Goal: Information Seeking & Learning: Find specific fact

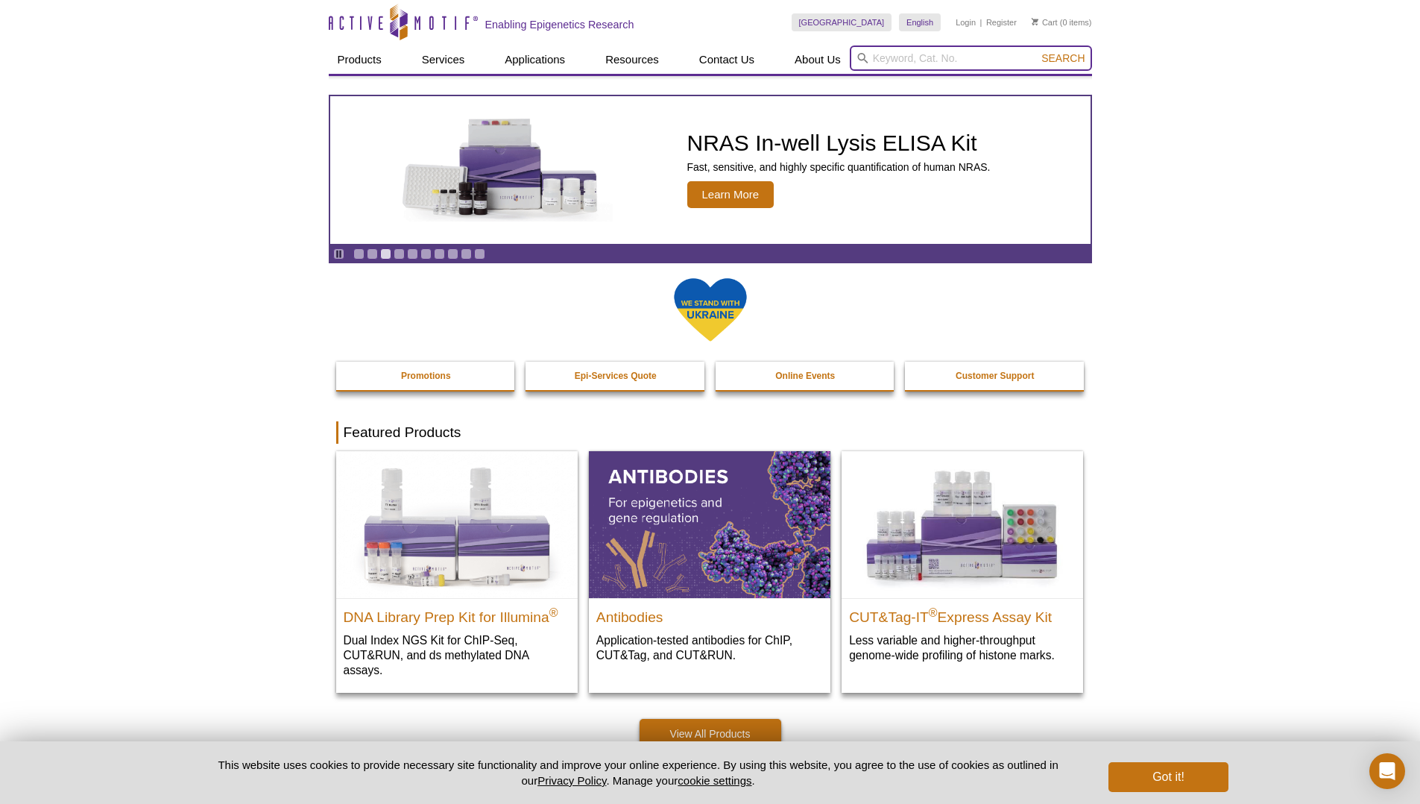
click at [974, 57] on input "search" at bounding box center [971, 57] width 242 height 25
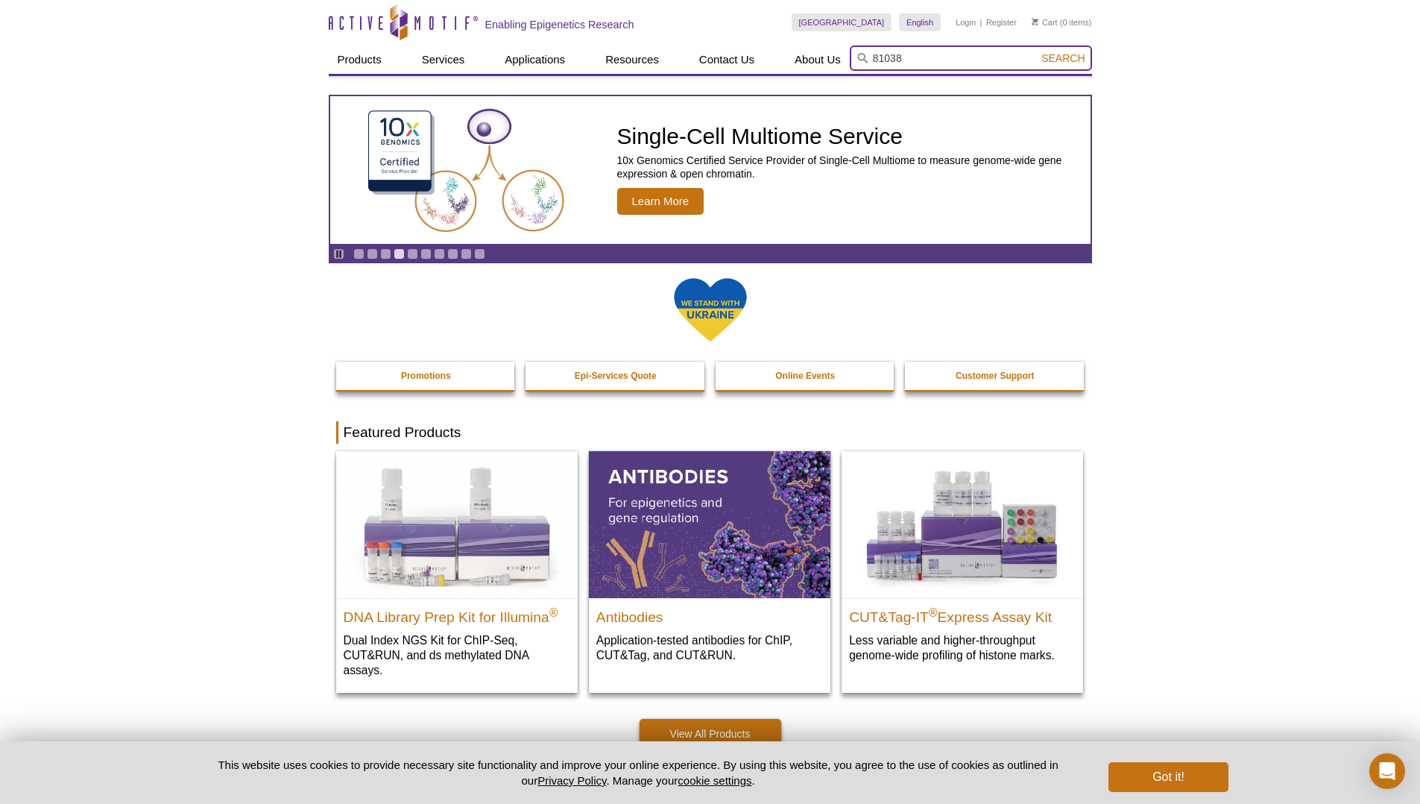
type input "81038"
click at [1037, 51] on button "Search" at bounding box center [1063, 57] width 52 height 13
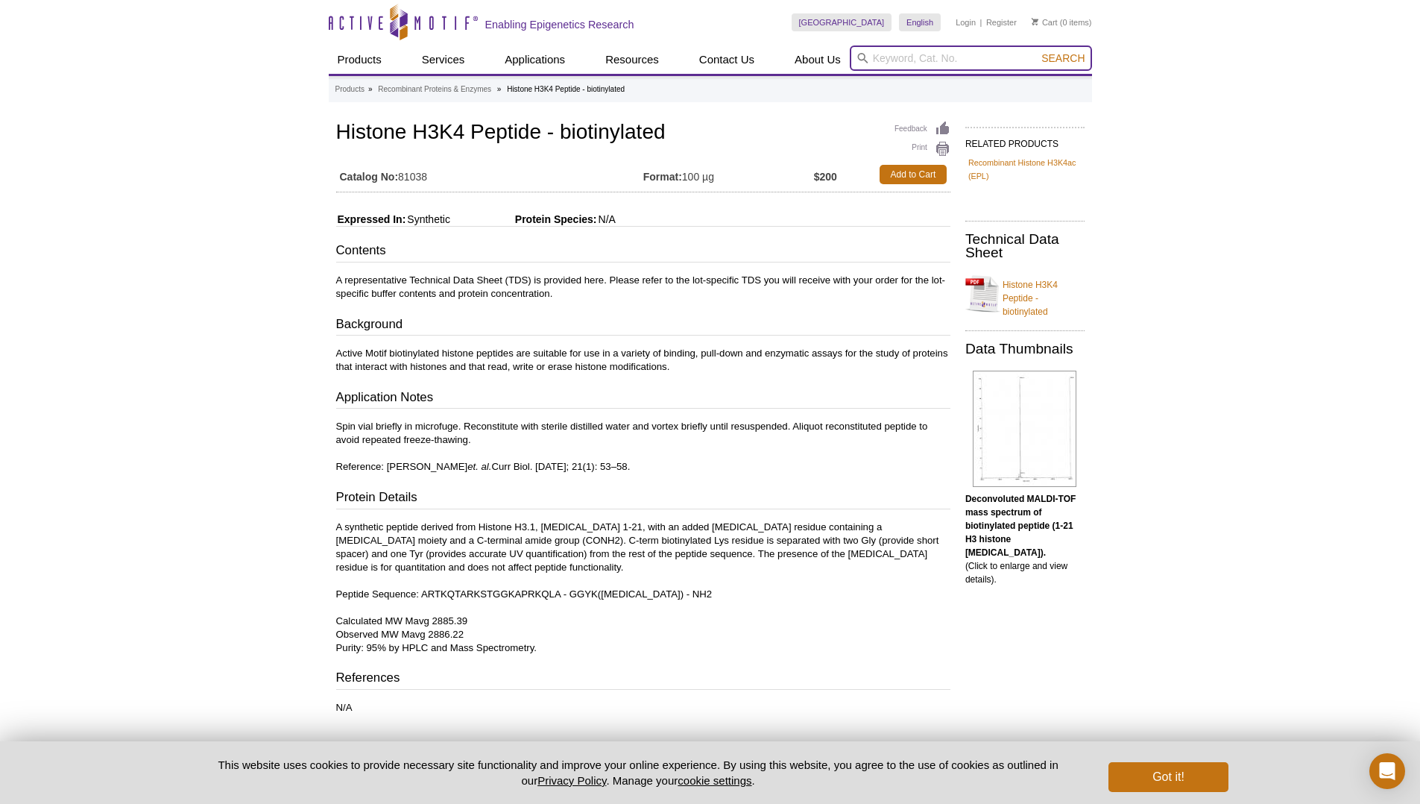
click at [982, 53] on input "search" at bounding box center [971, 57] width 242 height 25
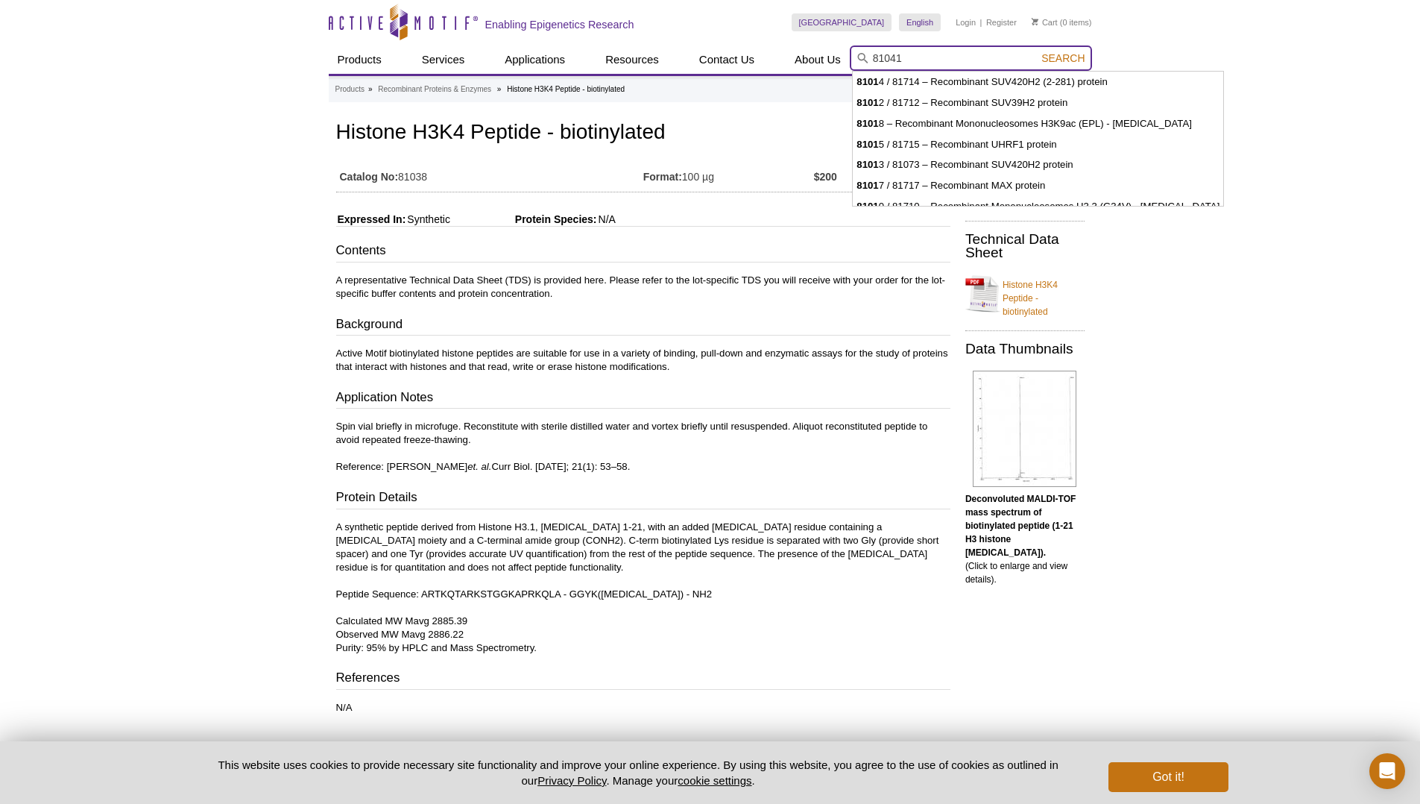
click at [1037, 51] on button "Search" at bounding box center [1063, 57] width 52 height 13
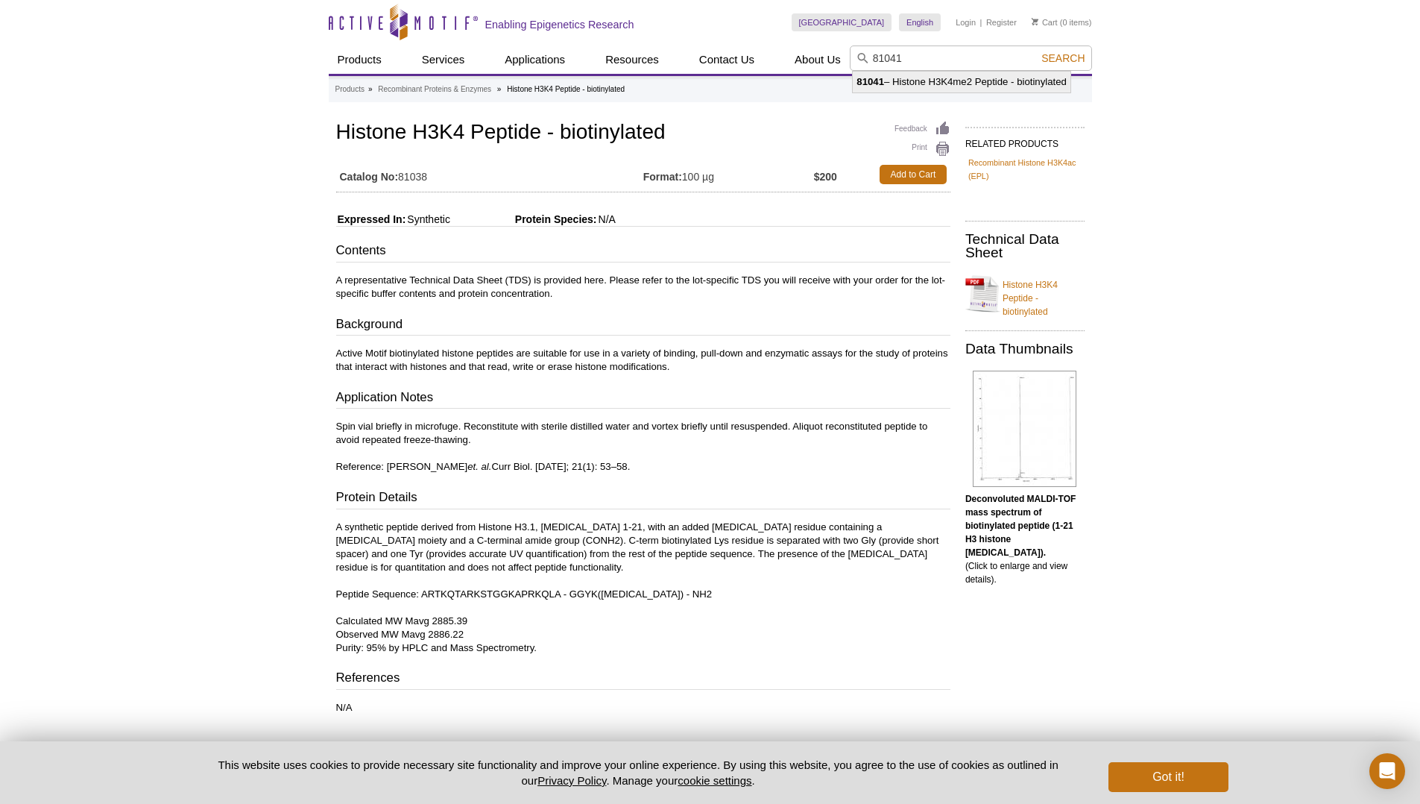
click at [1055, 90] on li "81041 – Histone H3K4me2 Peptide - biotinylated" at bounding box center [962, 82] width 218 height 21
type input "81041 – Histone H3K4me2 Peptide - biotinylated"
click at [1073, 61] on span "Search" at bounding box center [1062, 58] width 43 height 12
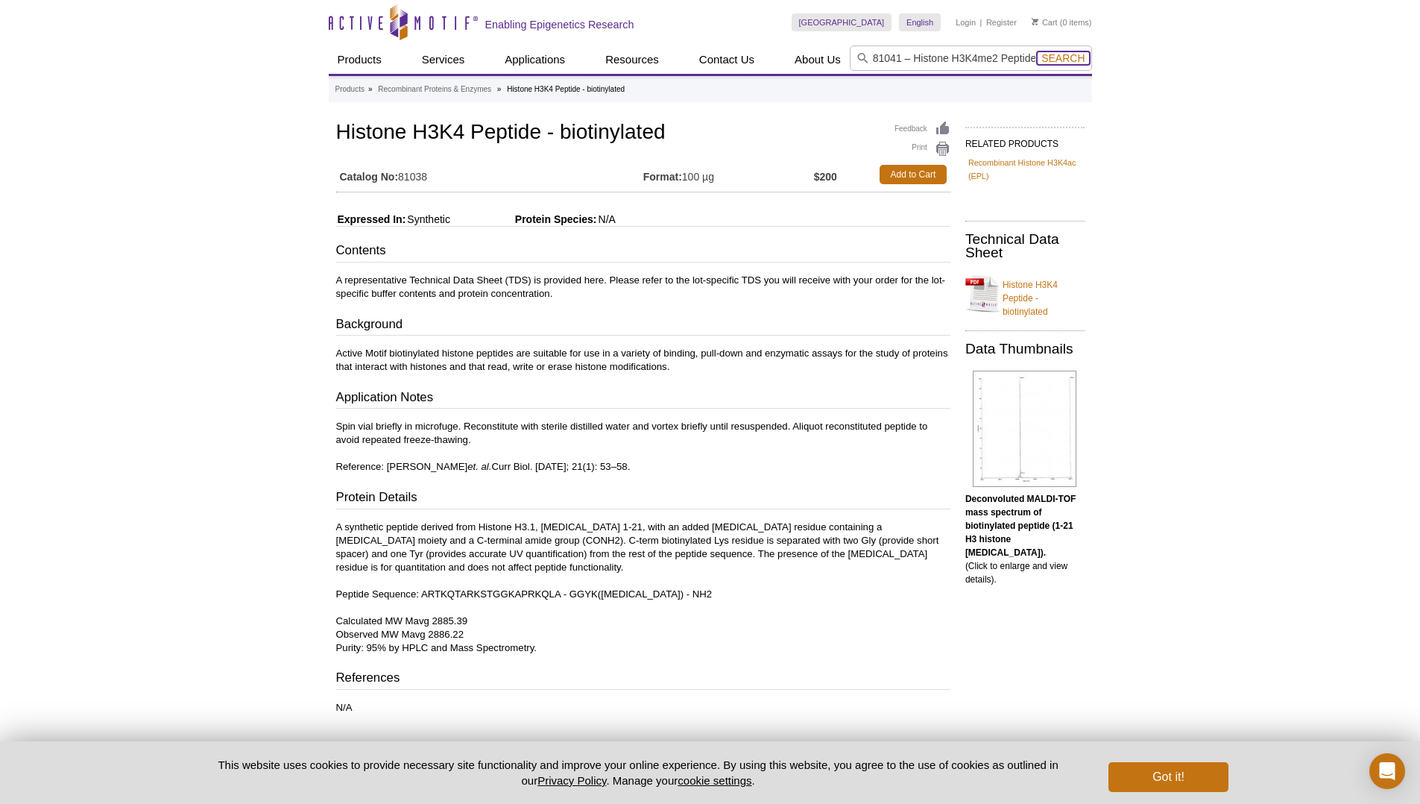
click at [1075, 59] on span "Search" at bounding box center [1062, 58] width 43 height 12
click at [1026, 46] on input "81041 – Histone H3K4me2 Peptide - biotinylated" at bounding box center [971, 57] width 242 height 25
click at [1046, 64] on button "Search" at bounding box center [1063, 57] width 52 height 13
click at [1029, 60] on input "81041 – Histone H3K4me2 Peptide - biotinylated" at bounding box center [971, 57] width 242 height 25
click at [1037, 51] on button "Search" at bounding box center [1063, 57] width 52 height 13
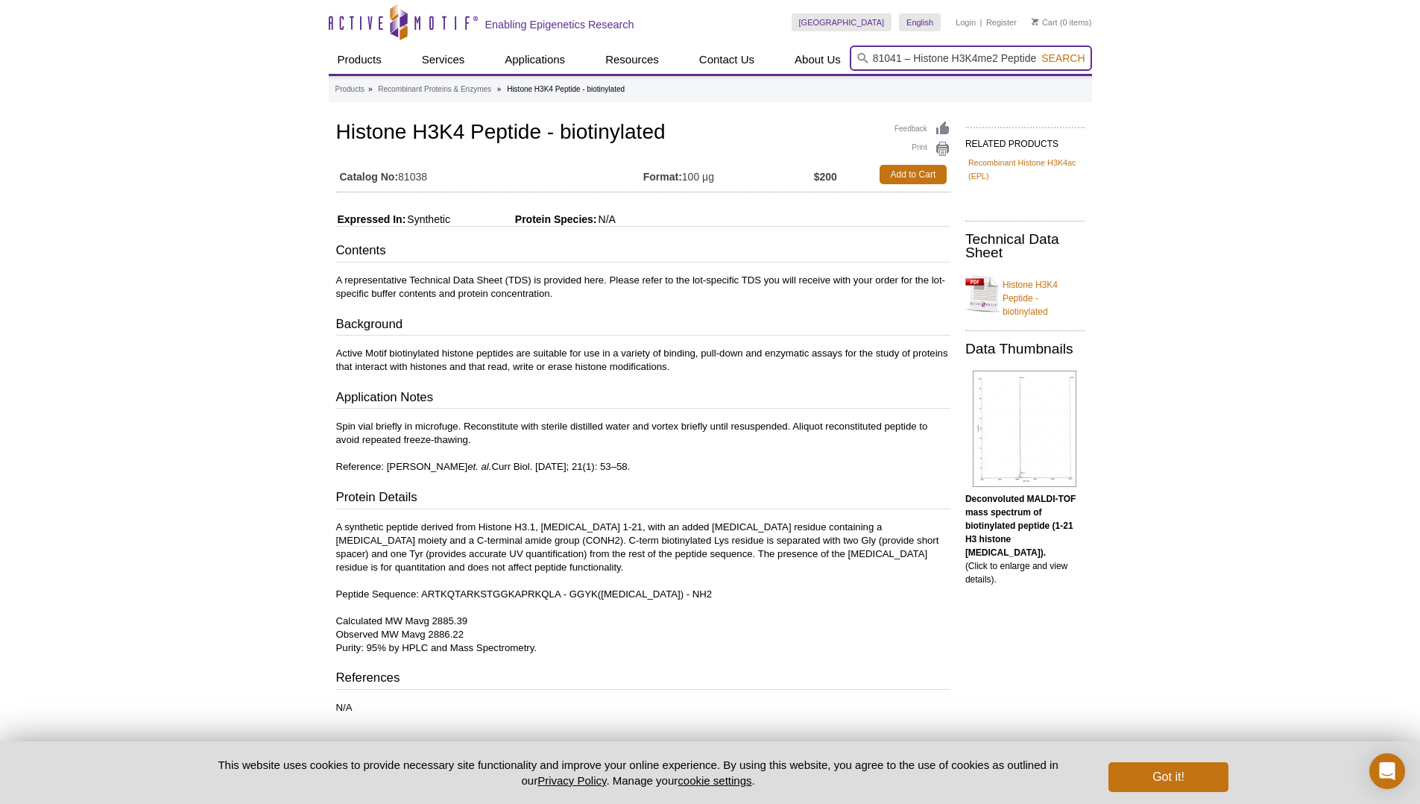
click at [1084, 50] on input "81041 – Histone H3K4me2 Peptide - biotinylated" at bounding box center [971, 57] width 242 height 25
click at [1076, 61] on span "Search" at bounding box center [1062, 58] width 43 height 12
click at [1077, 61] on span "Search" at bounding box center [1062, 58] width 43 height 12
click at [1076, 60] on span "Search" at bounding box center [1062, 58] width 43 height 12
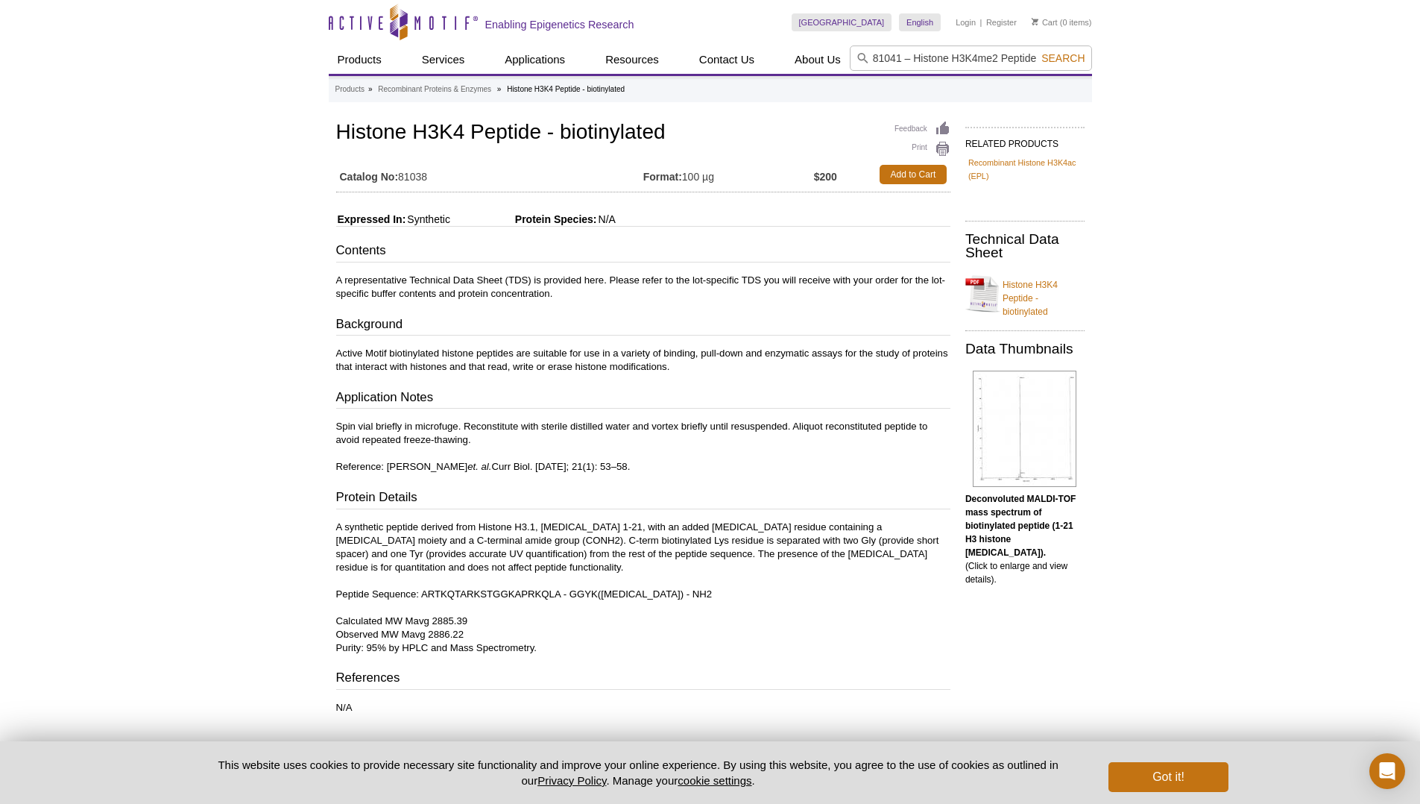
click at [1076, 60] on span "Search" at bounding box center [1062, 58] width 43 height 12
